Goal: Task Accomplishment & Management: Use online tool/utility

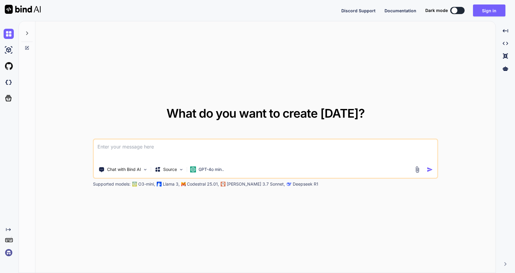
click at [339, 85] on div "What do you want to create today? Chat with Bind AI Source GPT-4o min.. Support…" at bounding box center [265, 147] width 460 height 252
click at [7, 99] on icon at bounding box center [8, 98] width 8 height 8
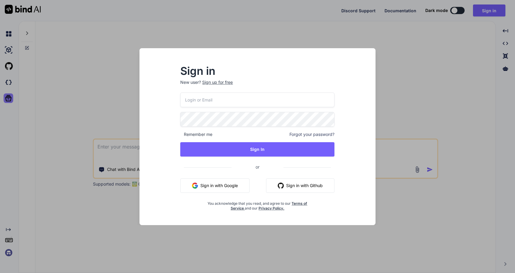
type input "[EMAIL_ADDRESS][DOMAIN_NAME]"
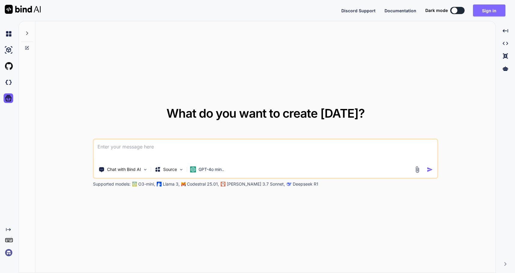
click at [487, 11] on button "Sign in" at bounding box center [489, 10] width 32 height 12
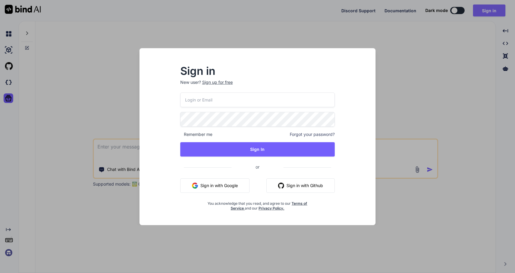
type input "[EMAIL_ADDRESS][DOMAIN_NAME]"
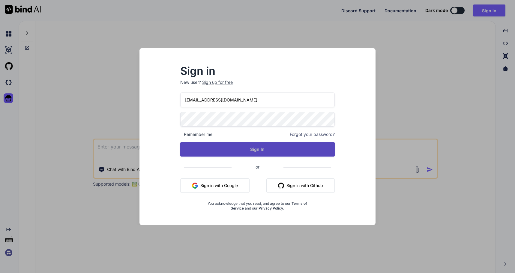
click at [264, 151] on button "Sign In" at bounding box center [257, 149] width 155 height 14
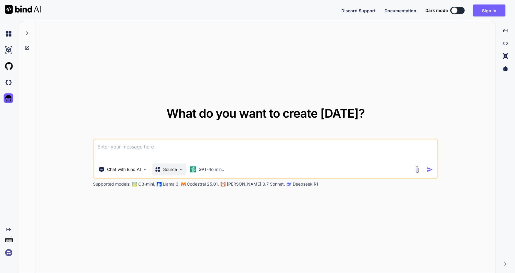
click at [175, 171] on p "Source" at bounding box center [170, 170] width 14 height 6
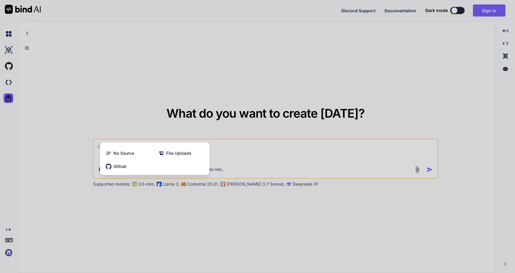
click at [237, 209] on div at bounding box center [257, 136] width 515 height 273
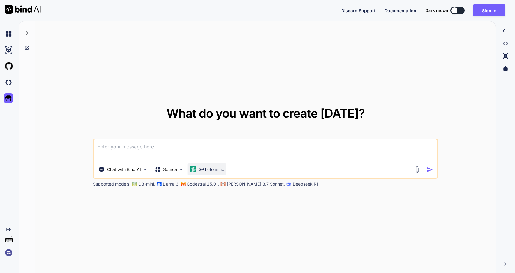
click at [198, 171] on div "GPT-4o min.." at bounding box center [207, 170] width 34 height 6
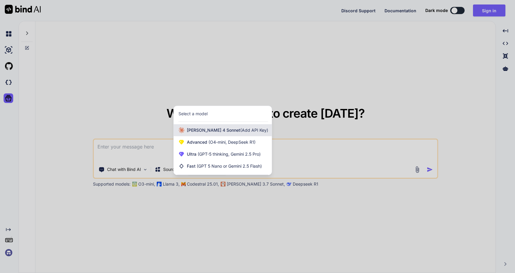
click at [240, 131] on span "(Add API Key)" at bounding box center [254, 130] width 28 height 5
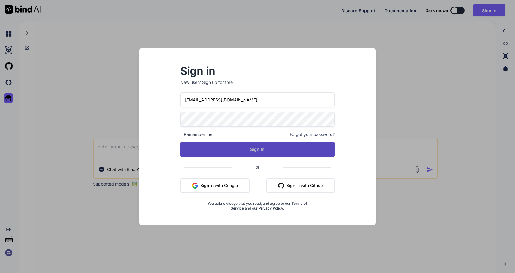
click at [261, 151] on button "Sign In" at bounding box center [257, 149] width 155 height 14
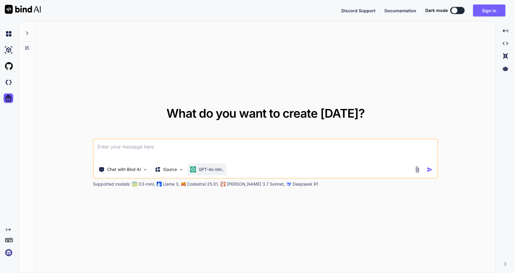
click at [221, 172] on p "GPT-4o min.." at bounding box center [210, 170] width 25 height 6
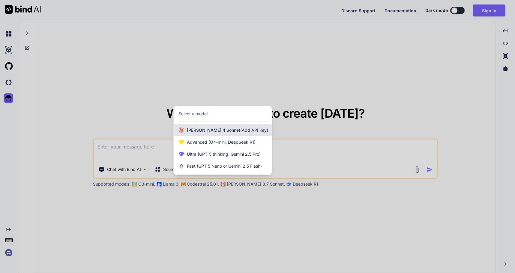
click at [240, 128] on span "(Add API Key)" at bounding box center [254, 130] width 28 height 5
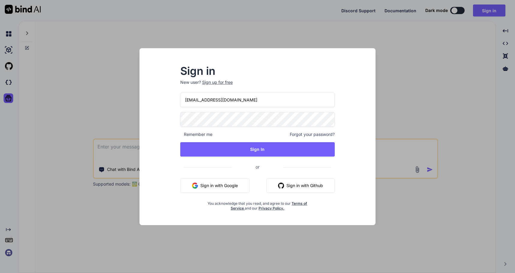
click at [415, 190] on div "Sign in New user? Sign up for free jeffnewt@gmail.com Remember me Forgot your p…" at bounding box center [257, 136] width 515 height 273
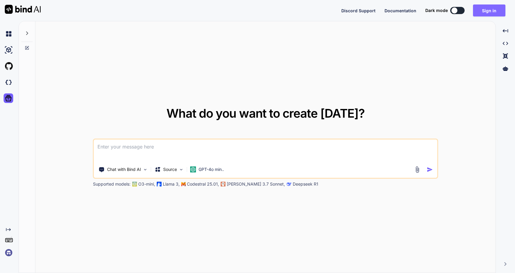
click at [490, 11] on button "Sign in" at bounding box center [489, 10] width 32 height 12
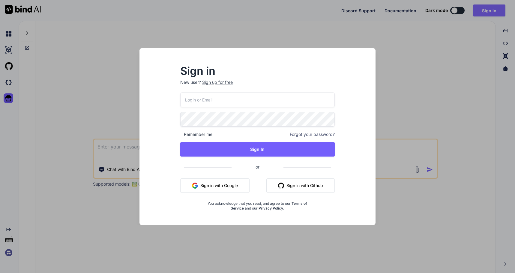
type input "[EMAIL_ADDRESS][DOMAIN_NAME]"
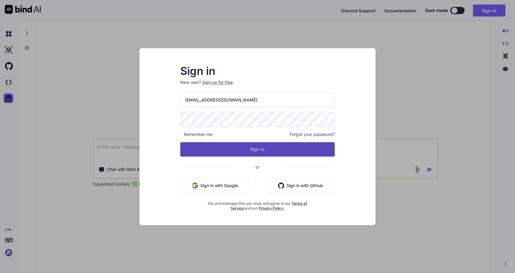
click at [262, 151] on button "Sign In" at bounding box center [257, 149] width 155 height 14
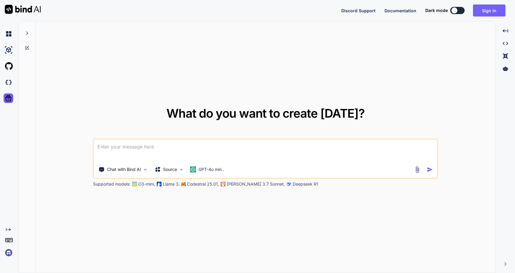
click at [456, 11] on div at bounding box center [454, 10] width 6 height 6
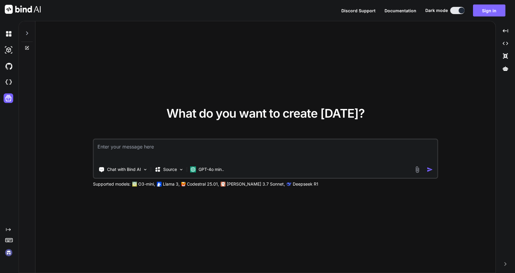
click at [486, 11] on button "Sign in" at bounding box center [489, 10] width 32 height 12
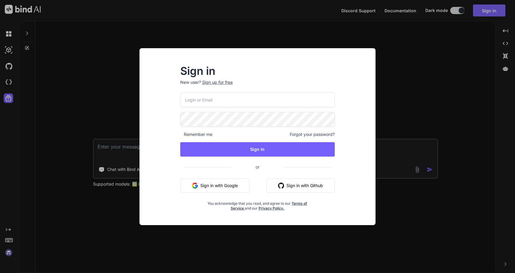
type input "[EMAIL_ADDRESS][DOMAIN_NAME]"
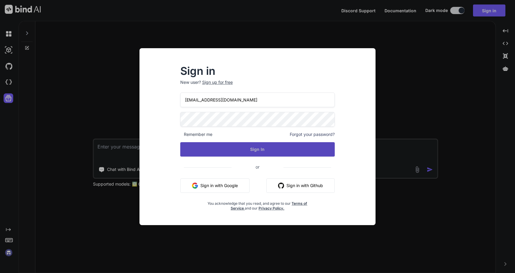
click at [255, 150] on button "Sign In" at bounding box center [257, 149] width 155 height 14
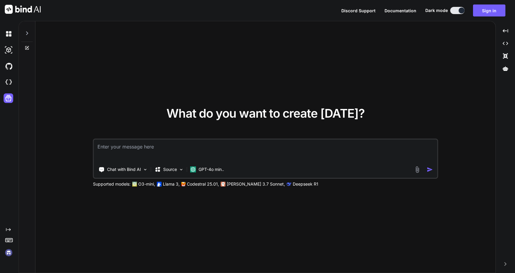
click at [226, 186] on div "Supported models: O3-mini, Llama 3, Codestral 25.01, Claude 3.7 Sonnet, Deepsee…" at bounding box center [243, 184] width 300 height 6
click at [228, 185] on p "[PERSON_NAME] 3.7 Sonnet," at bounding box center [256, 184] width 58 height 6
click at [237, 185] on p "[PERSON_NAME] 3.7 Sonnet," at bounding box center [256, 184] width 58 height 6
click at [201, 170] on p "GPT-4o min.." at bounding box center [210, 170] width 25 height 6
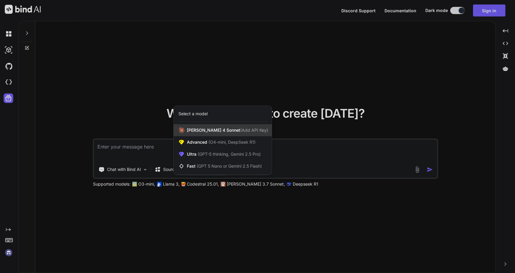
click at [211, 129] on span "Claude 4 Sonnet (Add API Key)" at bounding box center [227, 130] width 81 height 6
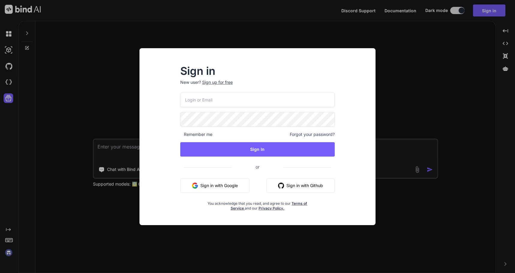
type input "[EMAIL_ADDRESS][DOMAIN_NAME]"
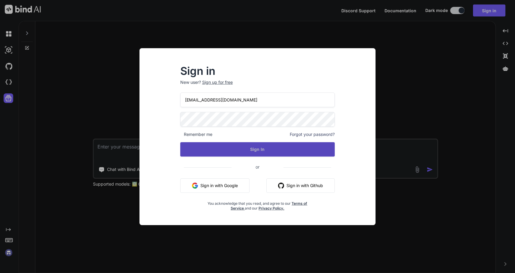
click at [257, 150] on button "Sign In" at bounding box center [257, 149] width 155 height 14
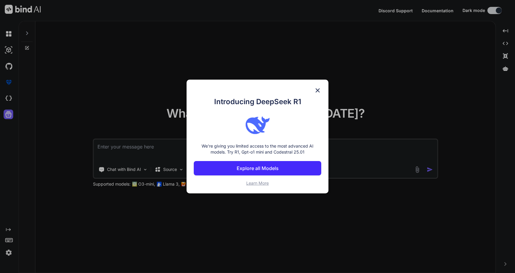
click at [318, 91] on img at bounding box center [317, 90] width 7 height 7
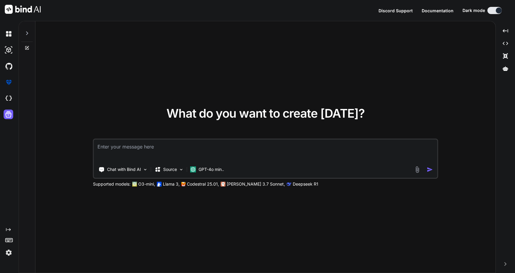
click at [306, 73] on div "What do you want to create today? Chat with Bind AI Source GPT-4o min.. Support…" at bounding box center [265, 147] width 460 height 252
click at [206, 167] on p "GPT-4o min.." at bounding box center [210, 170] width 25 height 6
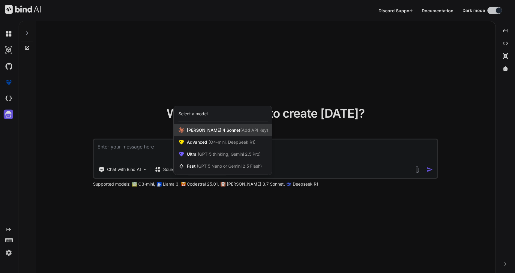
click at [206, 128] on span "Claude 4 Sonnet (Add API Key)" at bounding box center [227, 130] width 81 height 6
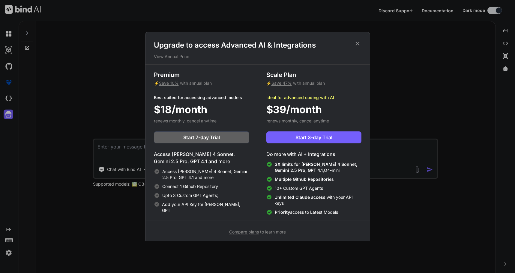
click at [239, 233] on span "Compare plans" at bounding box center [244, 232] width 30 height 5
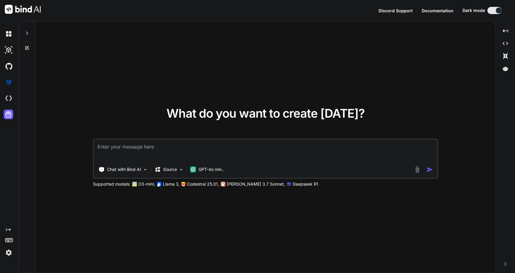
click at [9, 254] on img at bounding box center [9, 253] width 10 height 10
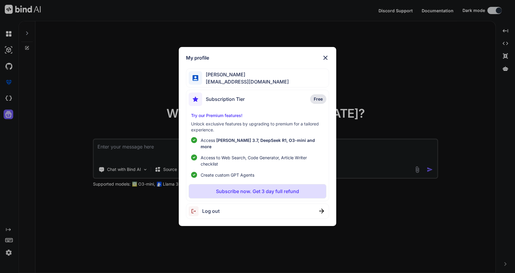
click at [326, 60] on img at bounding box center [325, 57] width 7 height 7
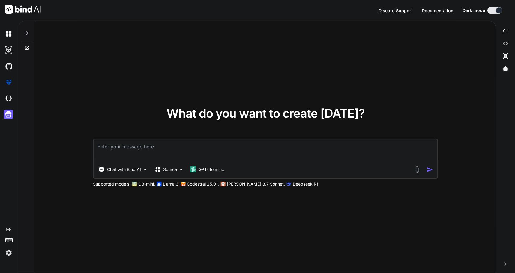
click at [8, 251] on img at bounding box center [9, 253] width 10 height 10
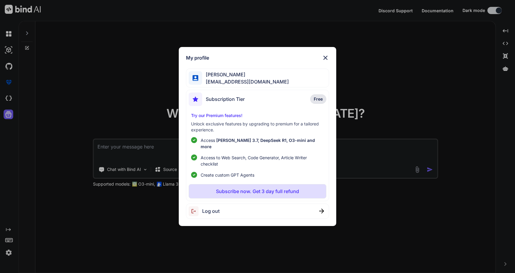
click at [200, 209] on img at bounding box center [195, 212] width 13 height 10
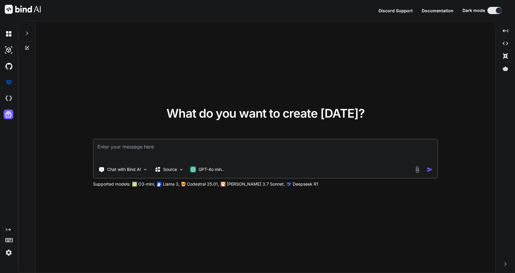
click at [10, 253] on img at bounding box center [9, 253] width 10 height 10
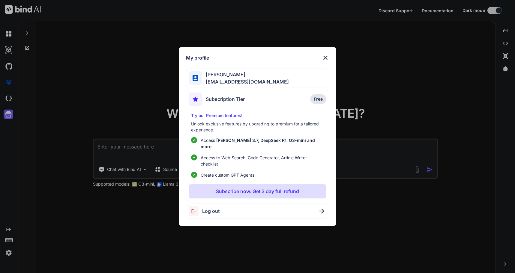
click at [323, 209] on img at bounding box center [321, 211] width 5 height 5
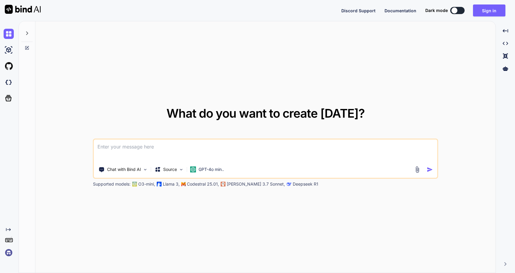
type textarea "x"
click at [489, 9] on button "Sign in" at bounding box center [489, 10] width 32 height 12
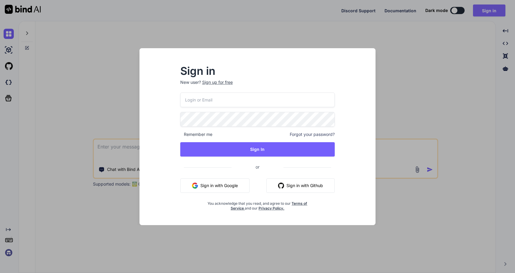
type input "[EMAIL_ADDRESS][DOMAIN_NAME]"
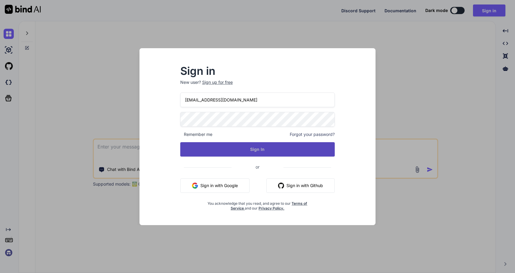
click at [256, 150] on button "Sign In" at bounding box center [257, 149] width 155 height 14
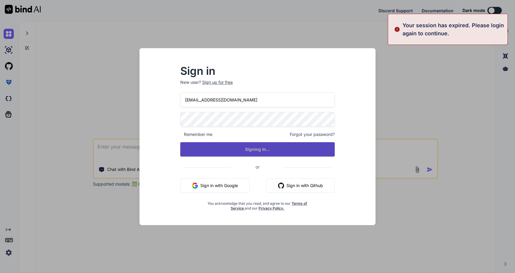
type textarea "x"
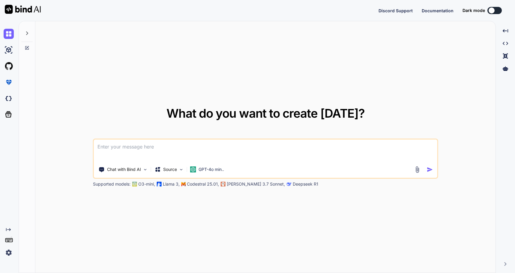
click at [7, 254] on img at bounding box center [9, 253] width 10 height 10
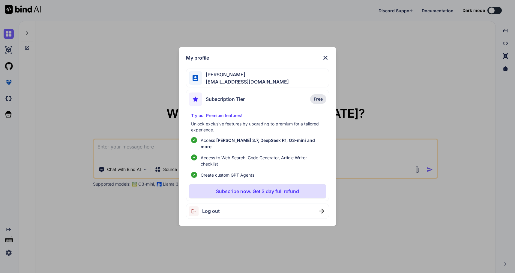
click at [313, 210] on div "Log out" at bounding box center [257, 211] width 143 height 15
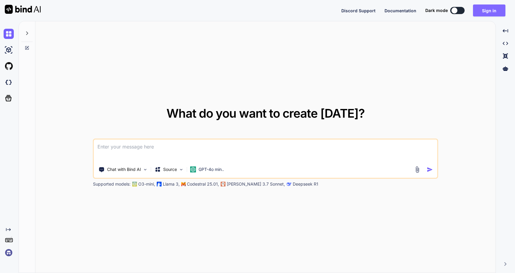
click at [490, 10] on button "Sign in" at bounding box center [489, 10] width 32 height 12
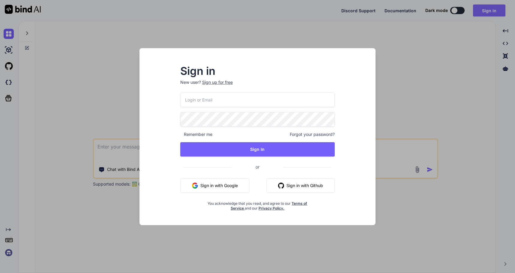
type input "[EMAIL_ADDRESS][DOMAIN_NAME]"
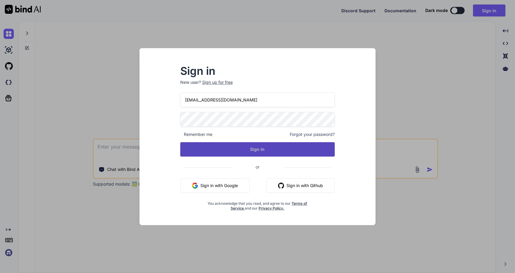
click at [260, 151] on button "Sign In" at bounding box center [257, 149] width 155 height 14
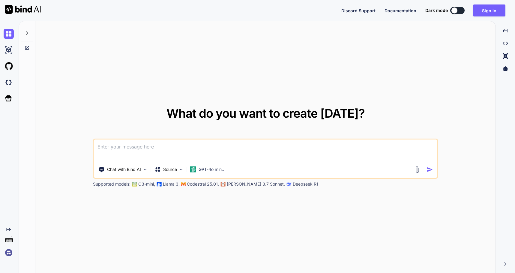
click at [9, 252] on img at bounding box center [9, 253] width 10 height 10
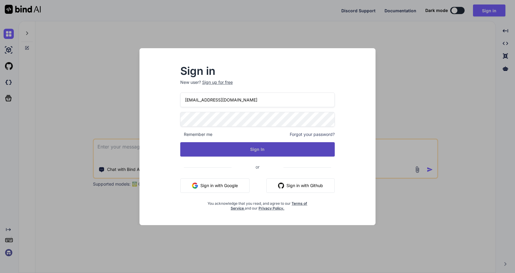
click at [260, 148] on button "Sign In" at bounding box center [257, 149] width 155 height 14
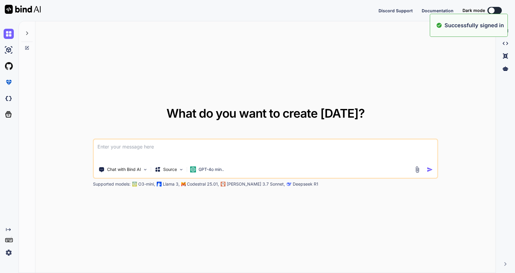
type textarea "x"
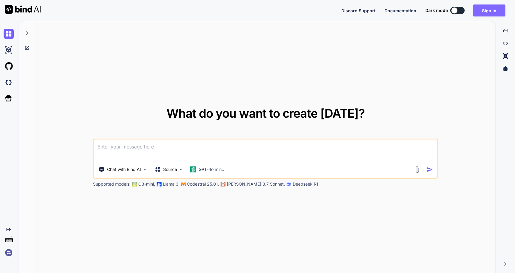
click at [487, 11] on button "Sign in" at bounding box center [489, 10] width 32 height 12
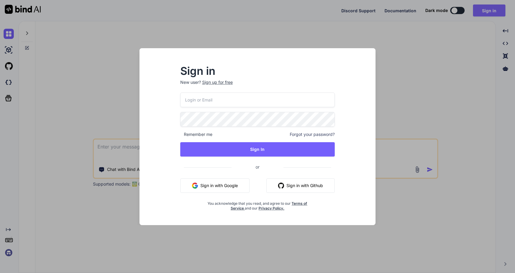
type input "[EMAIL_ADDRESS][DOMAIN_NAME]"
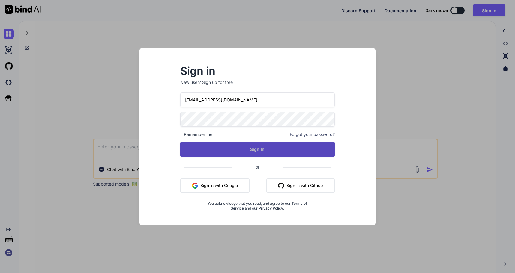
click at [257, 149] on button "Sign In" at bounding box center [257, 149] width 155 height 14
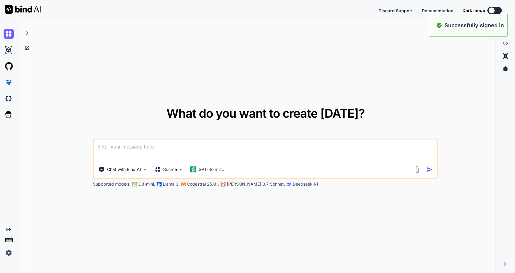
type textarea "x"
